Goal: Use online tool/utility

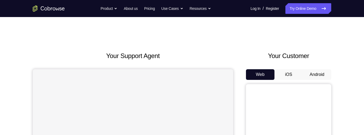
click at [318, 76] on button "Android" at bounding box center [316, 74] width 28 height 11
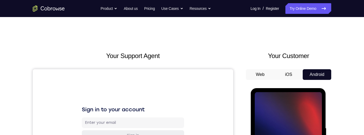
scroll to position [60, 0]
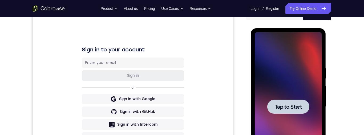
click at [296, 104] on span "Tap to Start" at bounding box center [287, 106] width 27 height 5
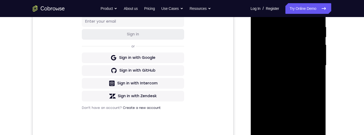
scroll to position [108, 0]
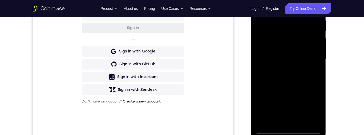
click at [289, 128] on div at bounding box center [287, 59] width 67 height 149
click at [313, 107] on div at bounding box center [287, 59] width 67 height 149
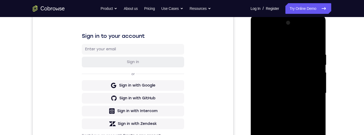
scroll to position [96, 0]
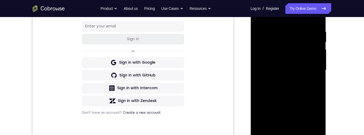
click at [314, 116] on div at bounding box center [287, 70] width 67 height 149
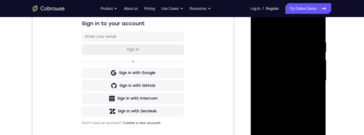
scroll to position [77, 0]
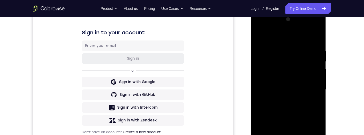
click at [291, 41] on div at bounding box center [287, 89] width 67 height 149
click at [314, 89] on div at bounding box center [287, 89] width 67 height 149
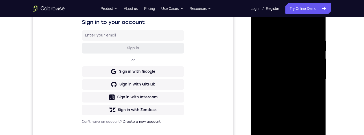
scroll to position [92, 0]
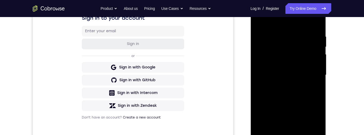
click at [312, 76] on div at bounding box center [287, 75] width 67 height 149
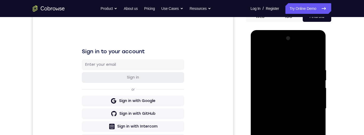
scroll to position [98, 0]
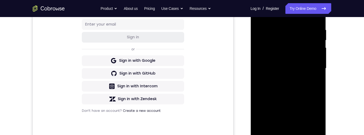
click at [281, 133] on div at bounding box center [287, 68] width 67 height 149
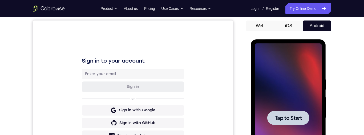
scroll to position [0, 0]
